Goal: Information Seeking & Learning: Learn about a topic

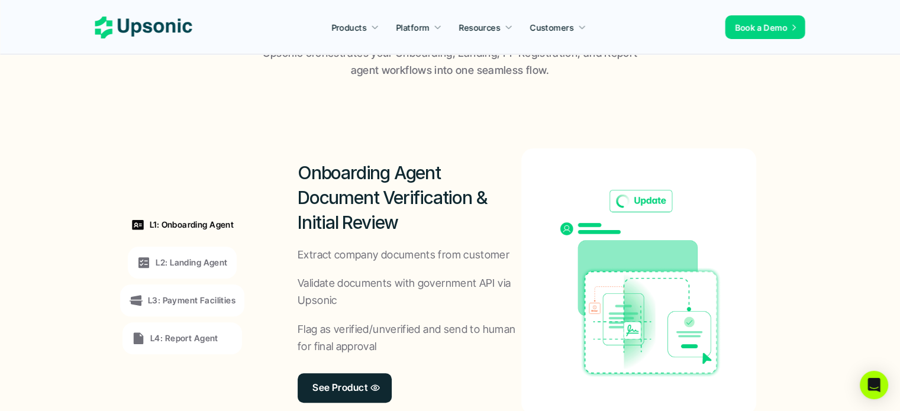
scroll to position [947, 0]
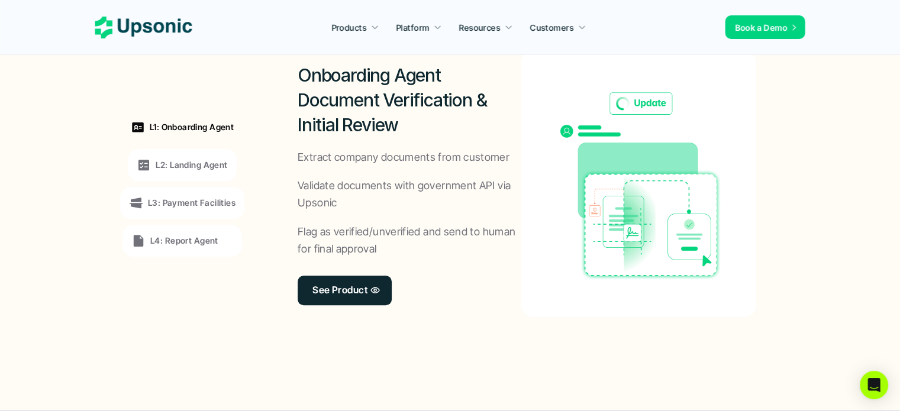
click at [176, 169] on p "L2: Landing Agent" at bounding box center [192, 165] width 72 height 12
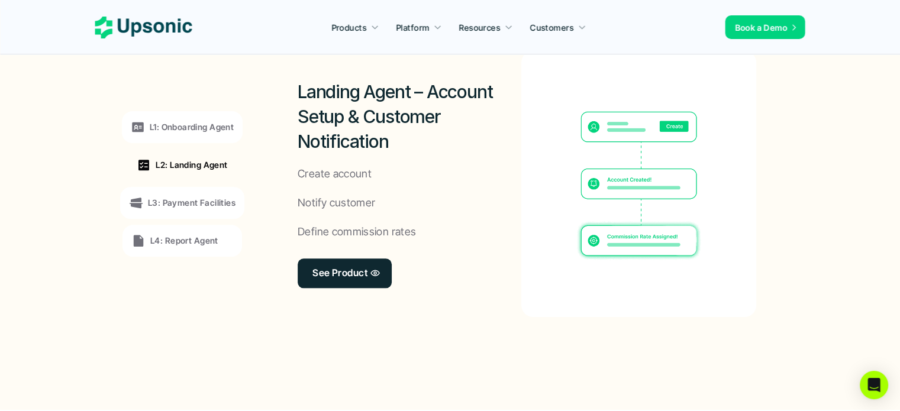
click at [176, 185] on div "L1: Onboarding Agent L2: Landing Agent L3: Payment Facilities L4: Report Agent" at bounding box center [182, 184] width 163 height 320
click at [176, 193] on div "L3: Payment Facilities" at bounding box center [182, 203] width 124 height 32
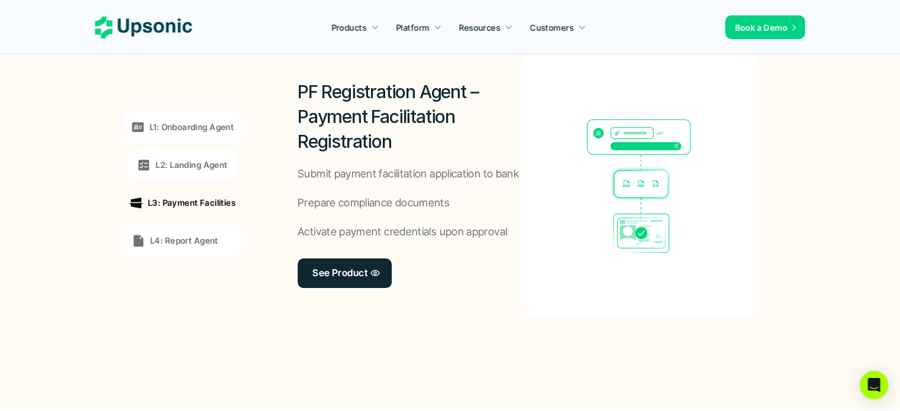
click at [173, 240] on p "L4: Report Agent" at bounding box center [184, 240] width 68 height 12
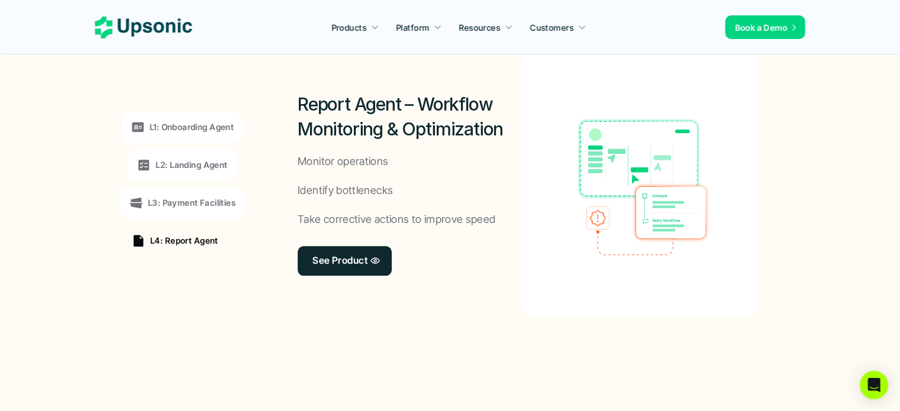
click at [183, 131] on p "L1: Onboarding Agent" at bounding box center [192, 127] width 84 height 12
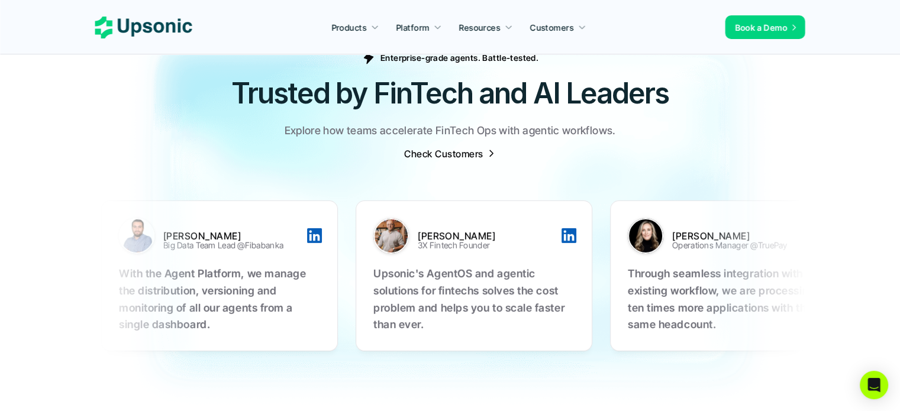
scroll to position [3787, 0]
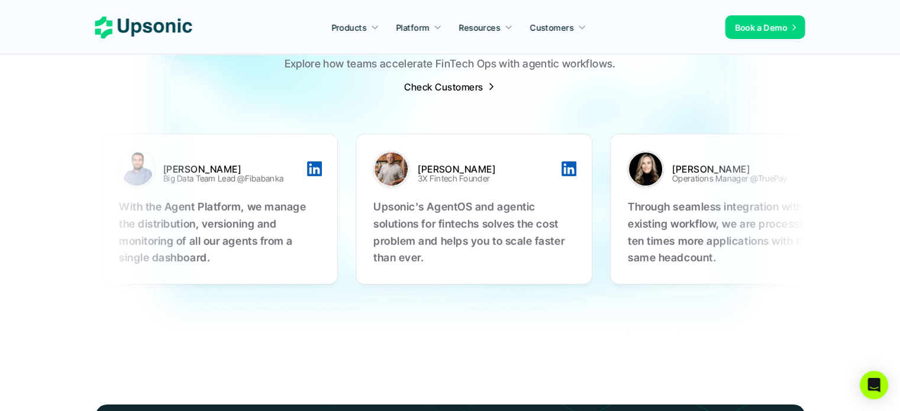
drag, startPoint x: 767, startPoint y: 165, endPoint x: 639, endPoint y: 158, distance: 128.0
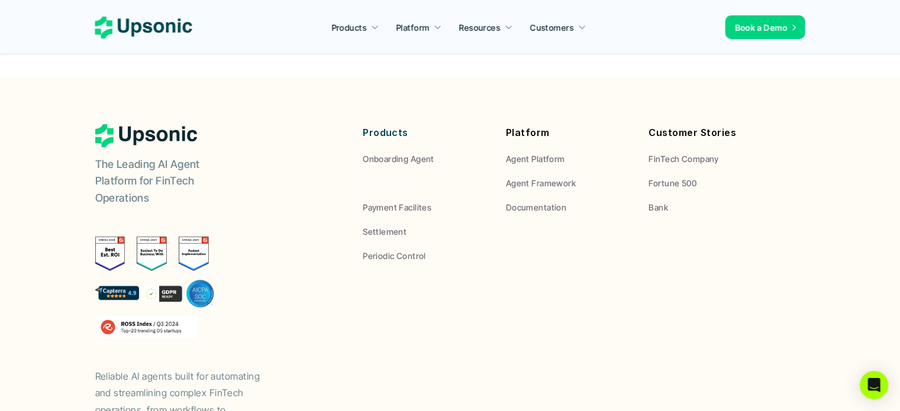
scroll to position [4522, 0]
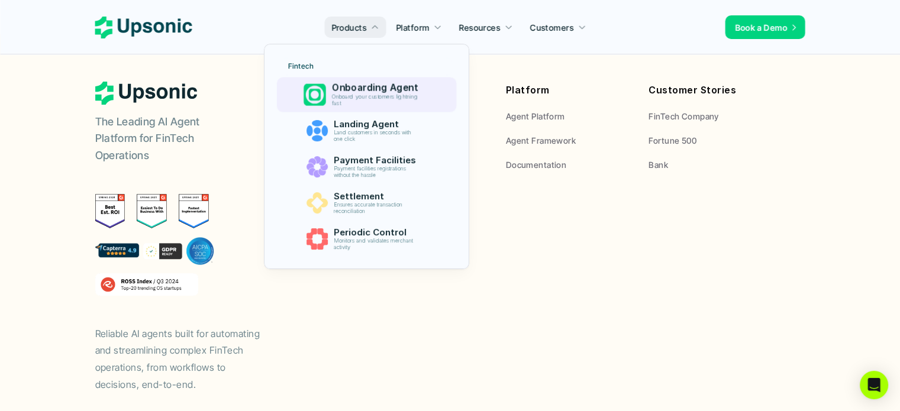
click at [370, 96] on p "Onboard your customers lightning fast" at bounding box center [377, 100] width 91 height 14
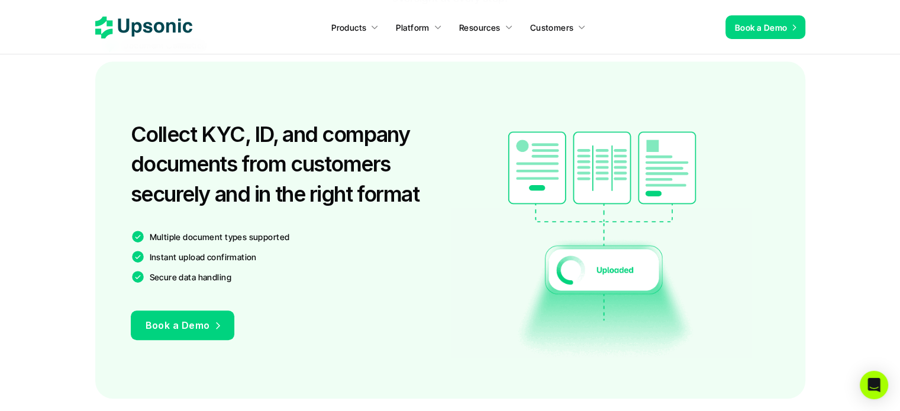
scroll to position [888, 0]
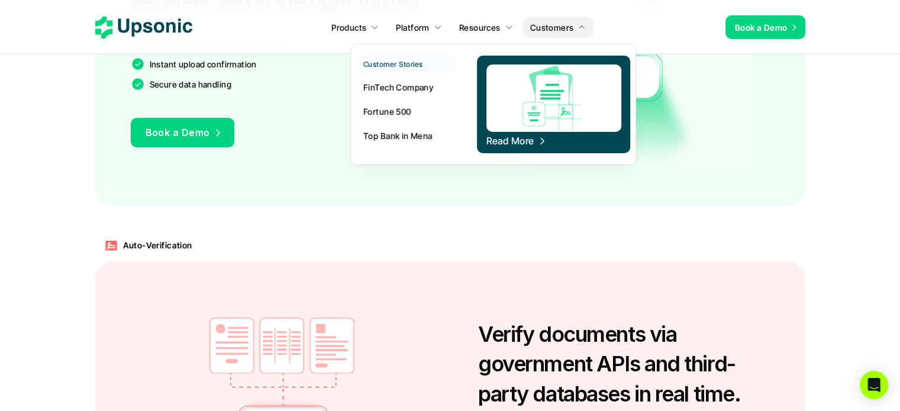
click at [417, 88] on p "FinTech Company" at bounding box center [398, 87] width 70 height 12
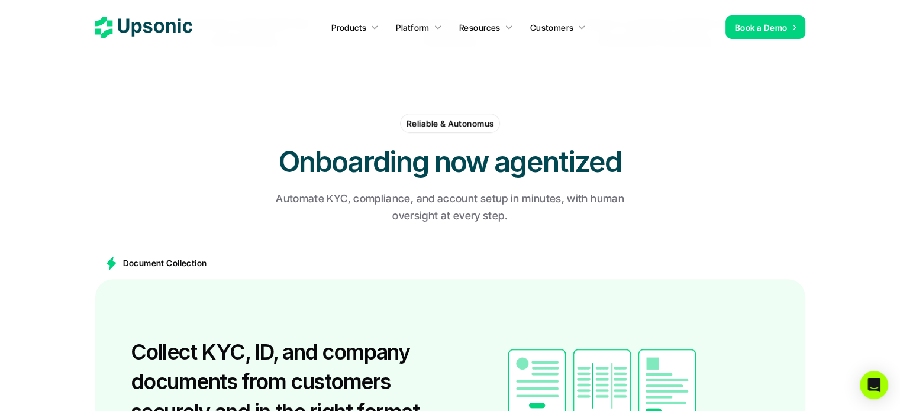
scroll to position [355, 0]
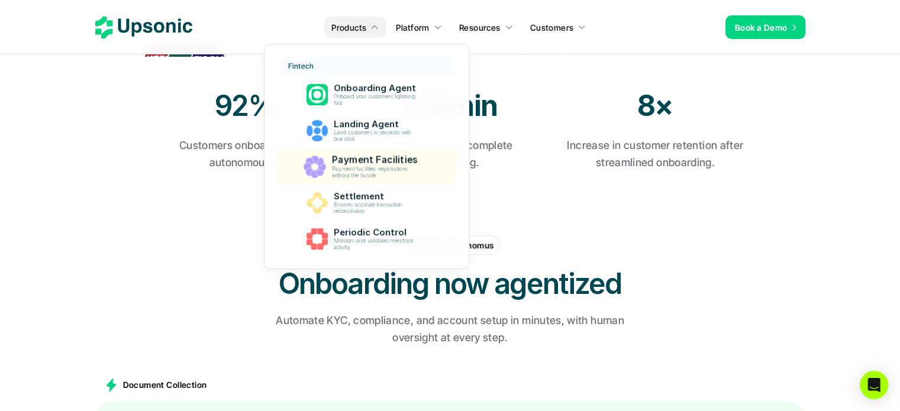
click at [405, 175] on p "Payment facilities registrations without the hassle" at bounding box center [377, 173] width 91 height 14
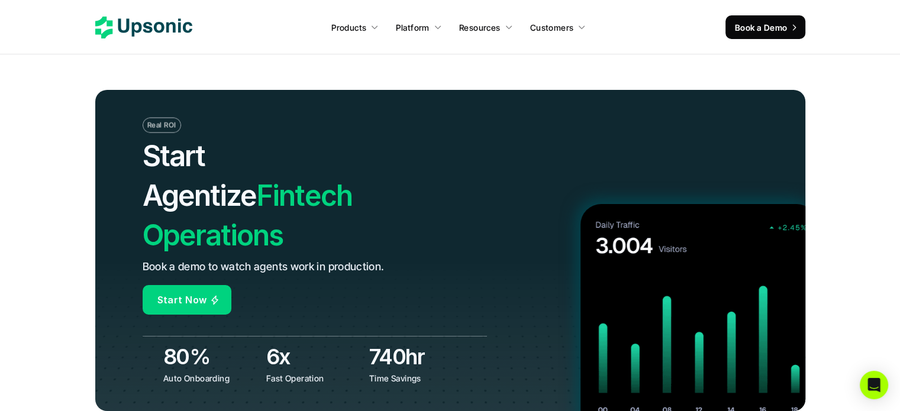
scroll to position [4639, 0]
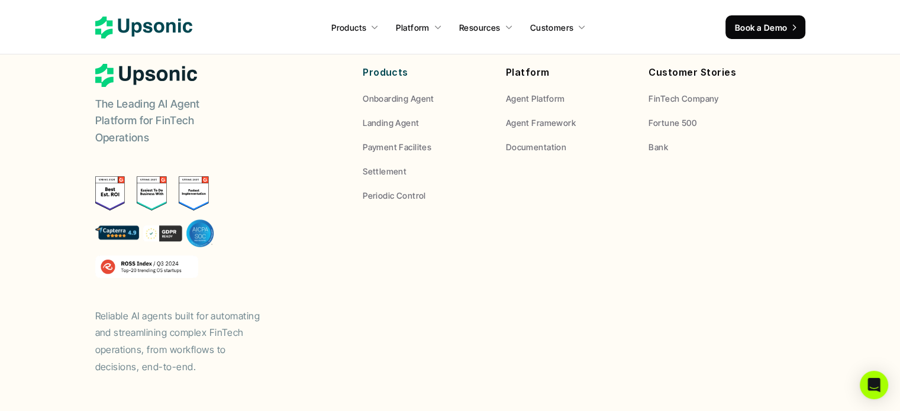
drag, startPoint x: 393, startPoint y: 140, endPoint x: 380, endPoint y: 326, distance: 186.8
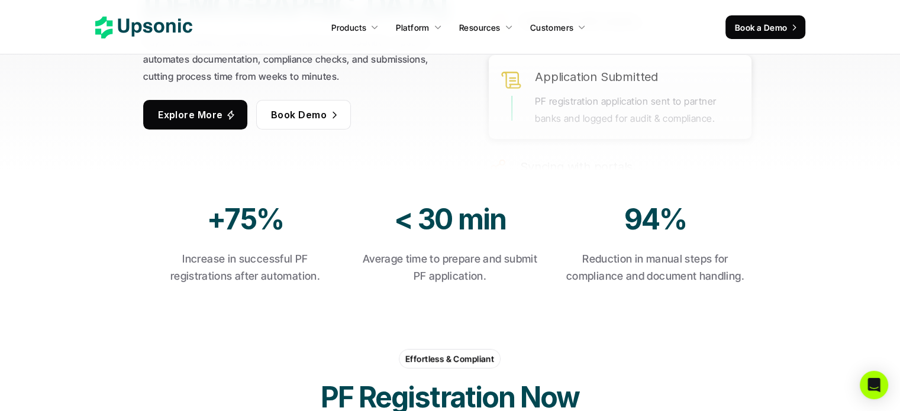
scroll to position [0, 0]
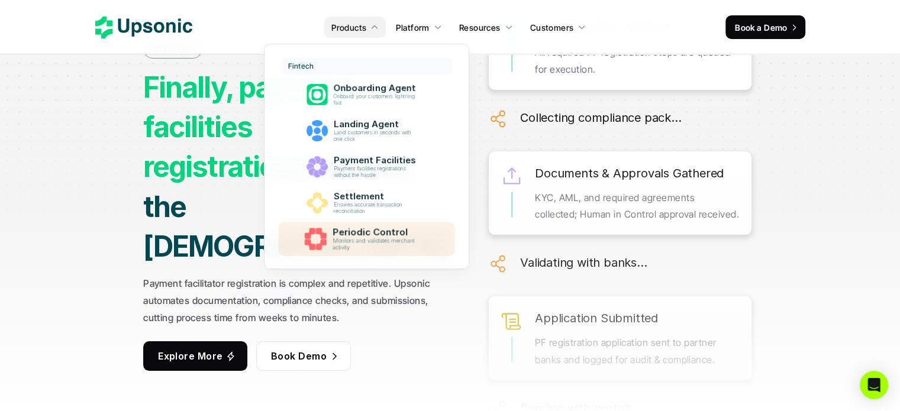
click at [358, 242] on p "Monitors and validates merchant activity" at bounding box center [377, 244] width 89 height 13
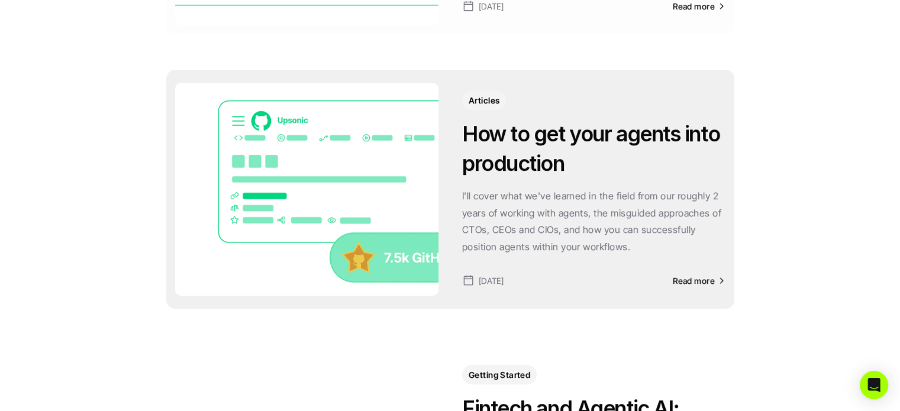
scroll to position [296, 0]
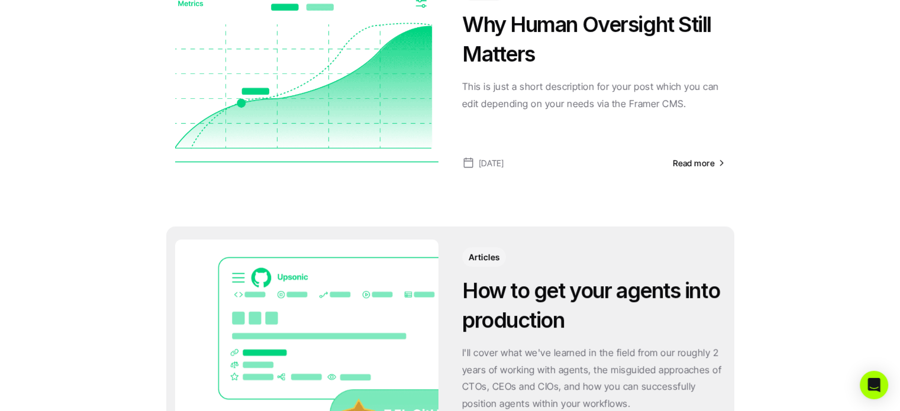
click at [621, 231] on div "Articles How to get your agents into production I'll cover what we've learned i…" at bounding box center [450, 346] width 568 height 239
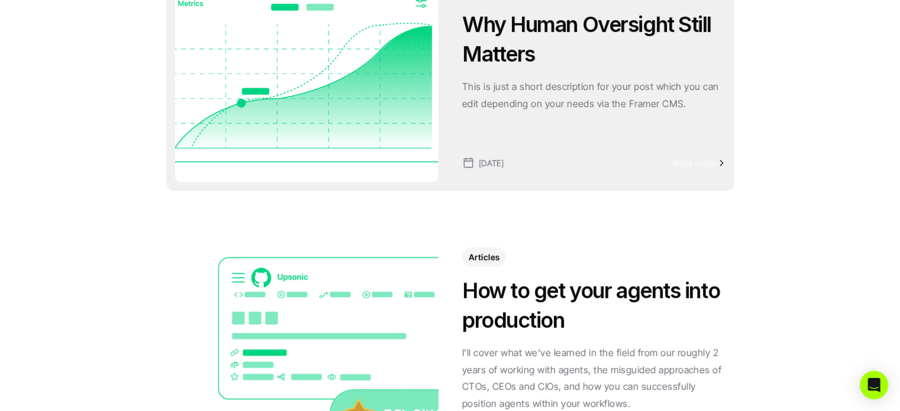
click at [696, 163] on span "Read more" at bounding box center [694, 163] width 42 height 10
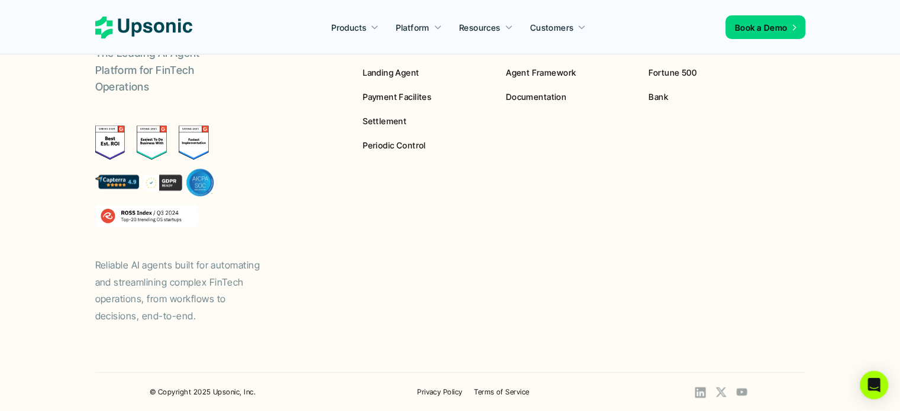
scroll to position [720, 0]
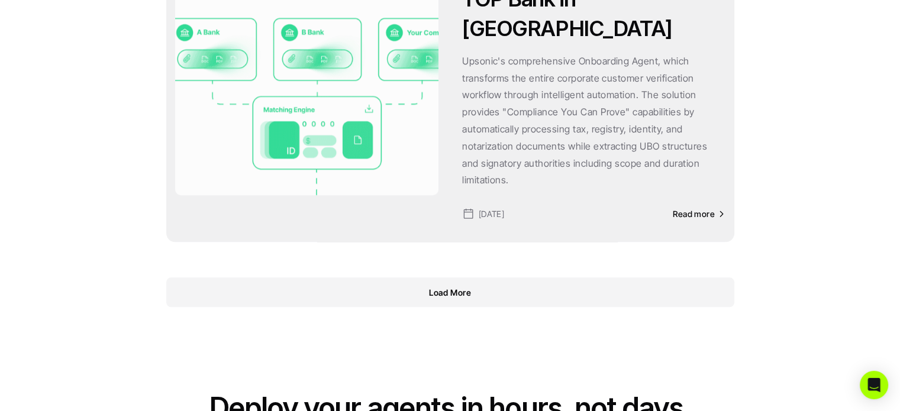
scroll to position [1312, 0]
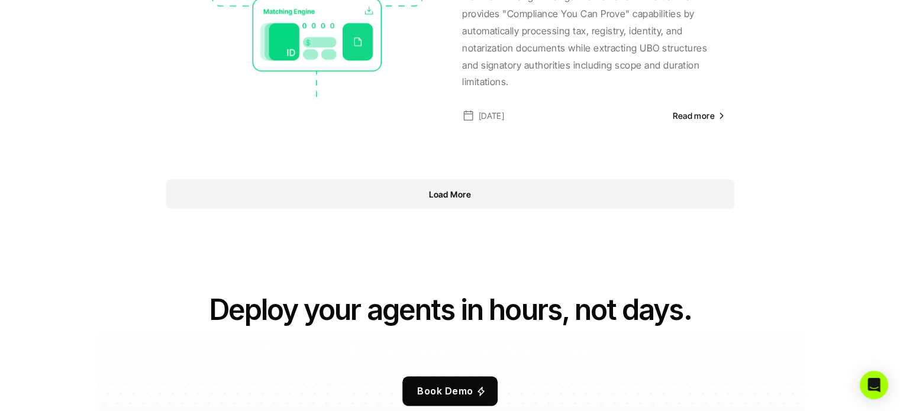
click at [586, 179] on div "Load More" at bounding box center [450, 194] width 568 height 30
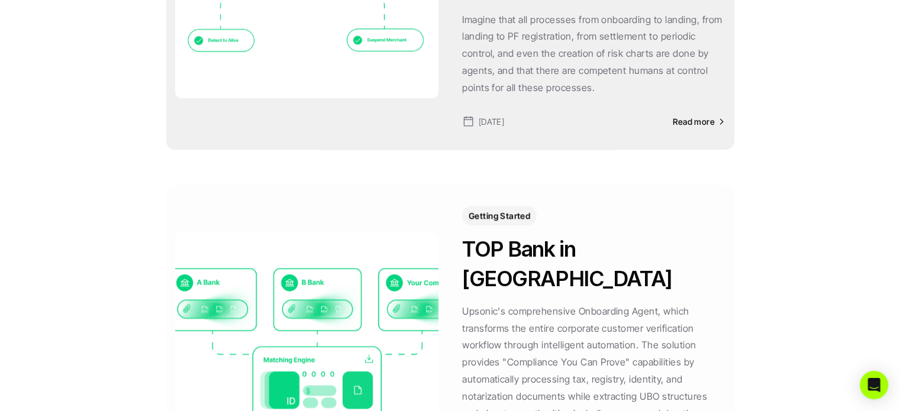
scroll to position [1016, 0]
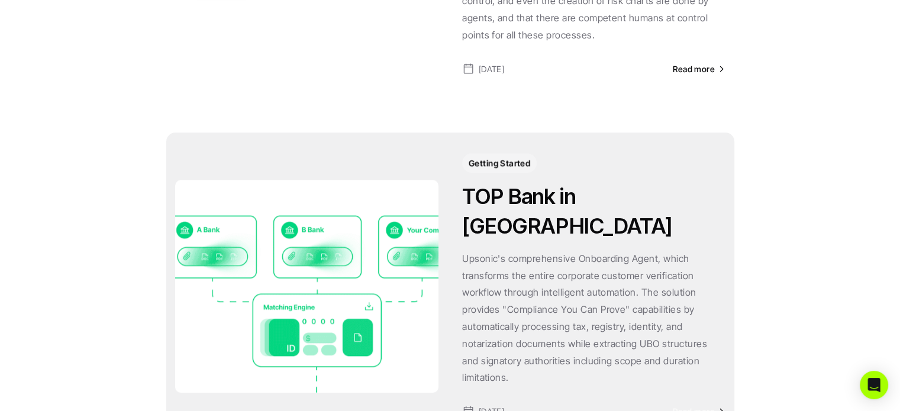
click at [705, 407] on span "Read more" at bounding box center [694, 412] width 42 height 10
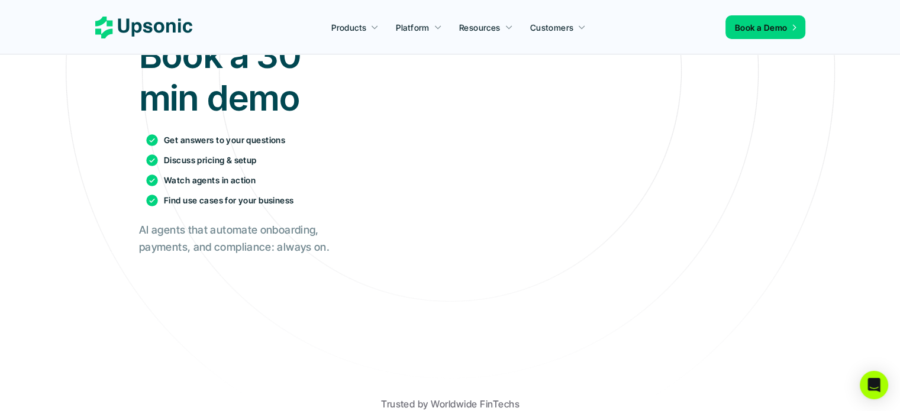
scroll to position [59, 0]
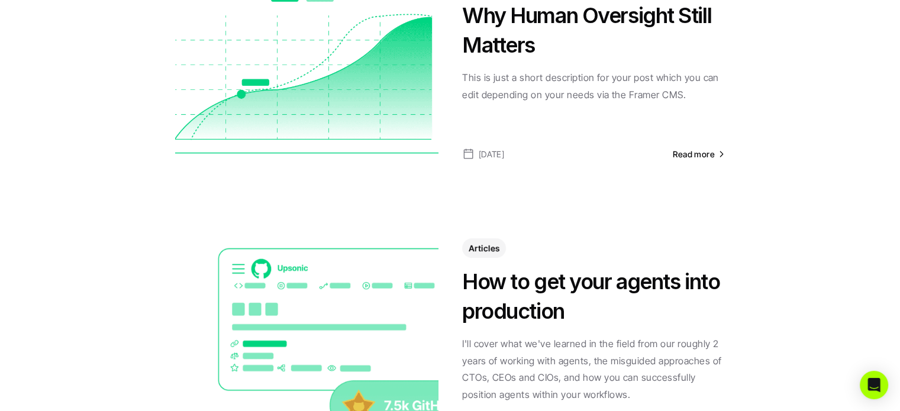
scroll to position [414, 0]
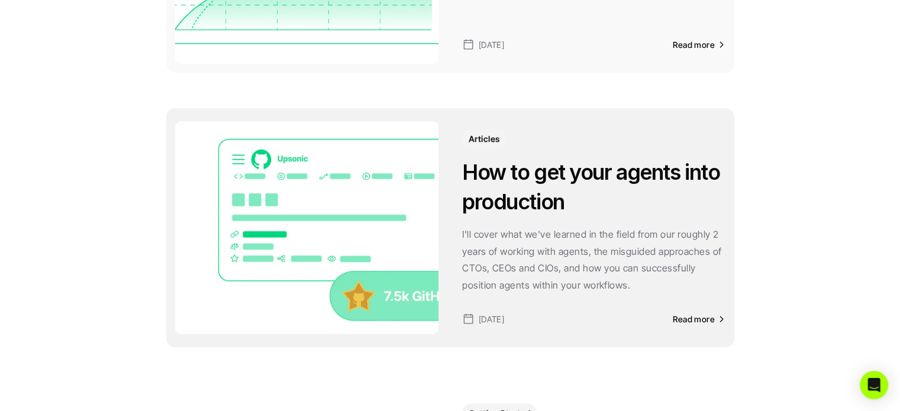
click at [512, 152] on link "Articles How to get your agents into production I'll cover what we've learned i…" at bounding box center [593, 211] width 263 height 165
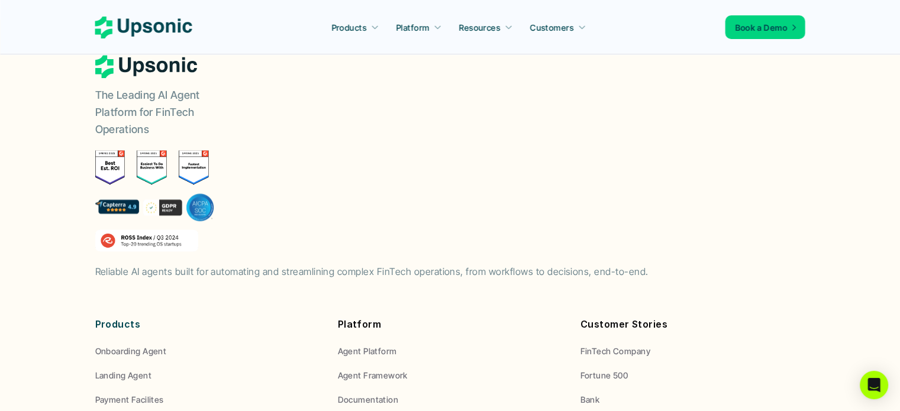
scroll to position [1183, 0]
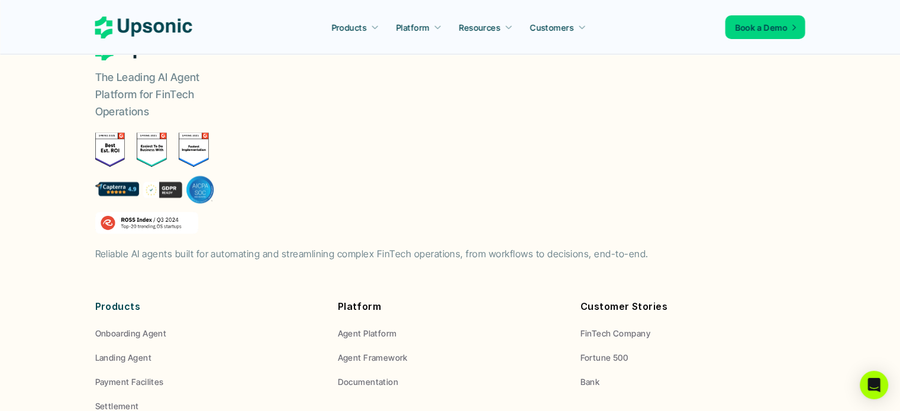
scroll to position [1259, 0]
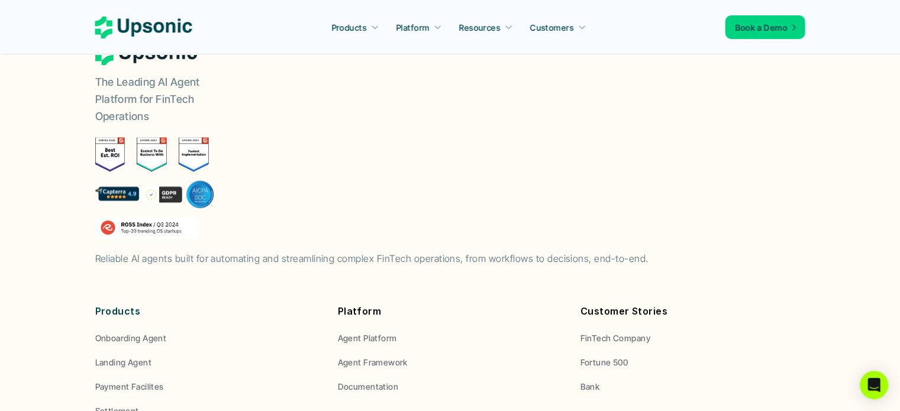
click at [123, 37] on icon at bounding box center [143, 28] width 97 height 22
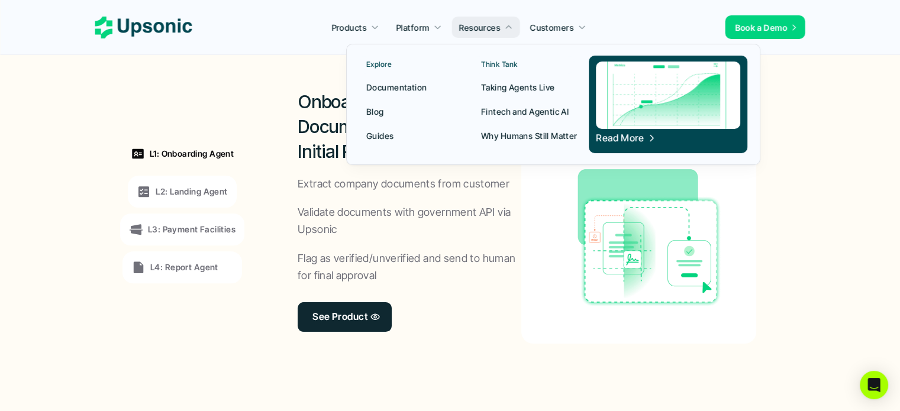
scroll to position [1065, 0]
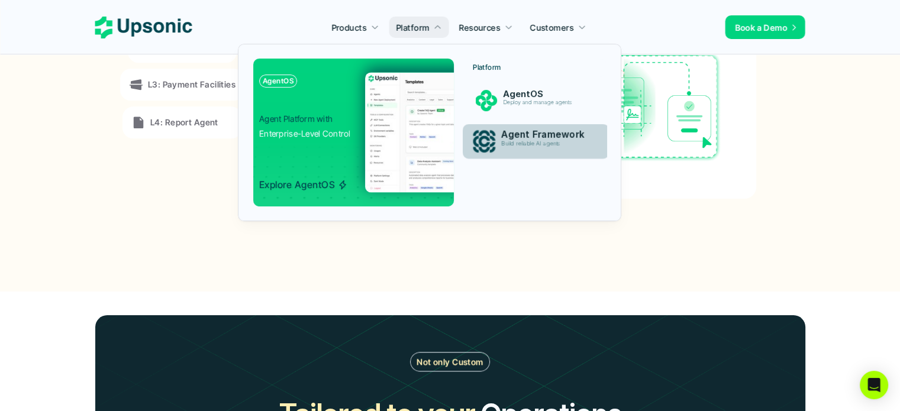
click at [501, 136] on p "Agent Framework" at bounding box center [547, 135] width 92 height 11
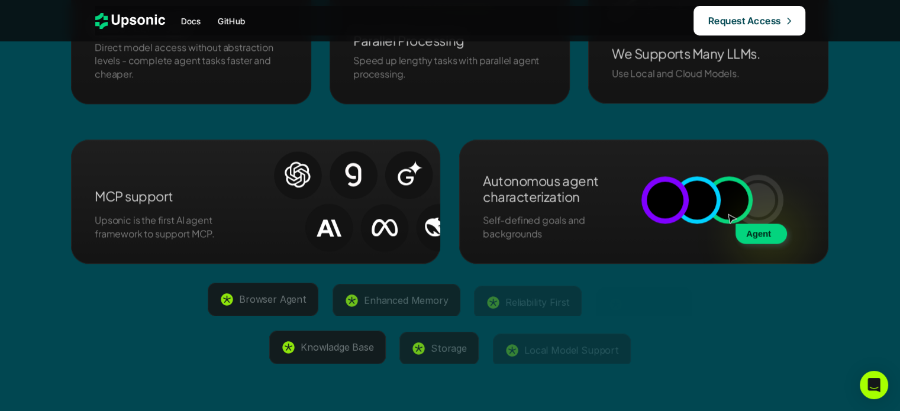
scroll to position [1834, 0]
